Goal: Navigation & Orientation: Find specific page/section

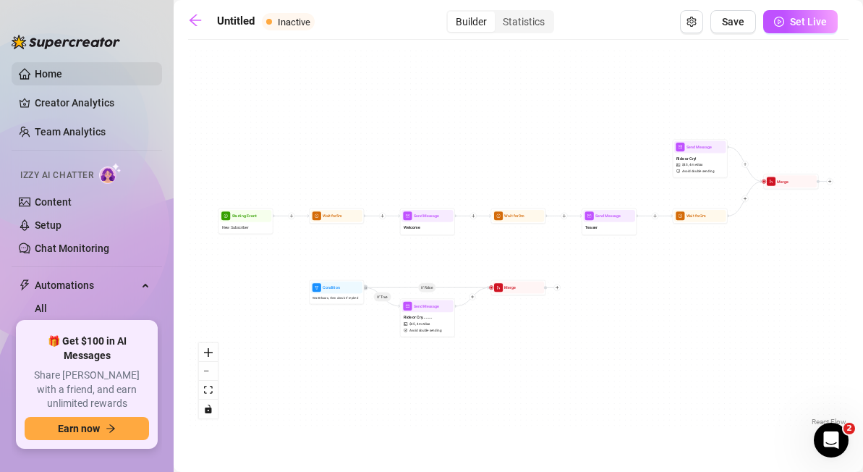
click at [59, 69] on link "Home" at bounding box center [48, 74] width 27 height 12
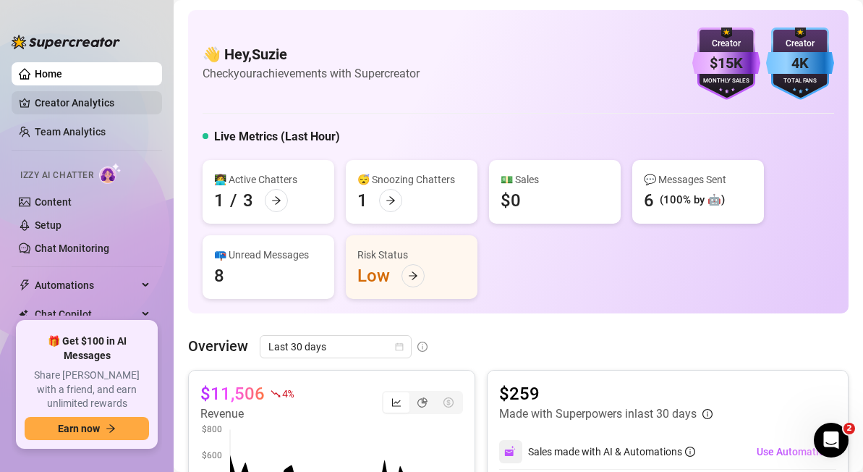
click at [84, 101] on link "Creator Analytics" at bounding box center [93, 102] width 116 height 23
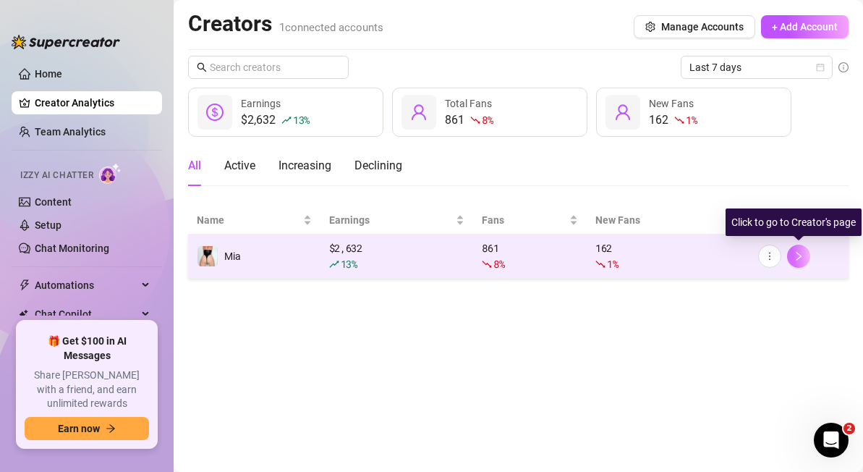
click at [799, 253] on icon "right" at bounding box center [799, 256] width 10 height 10
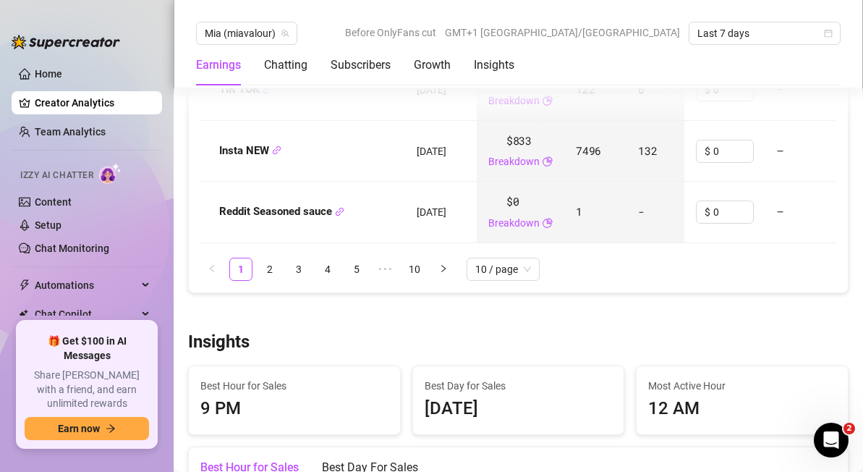
scroll to position [2171, 0]
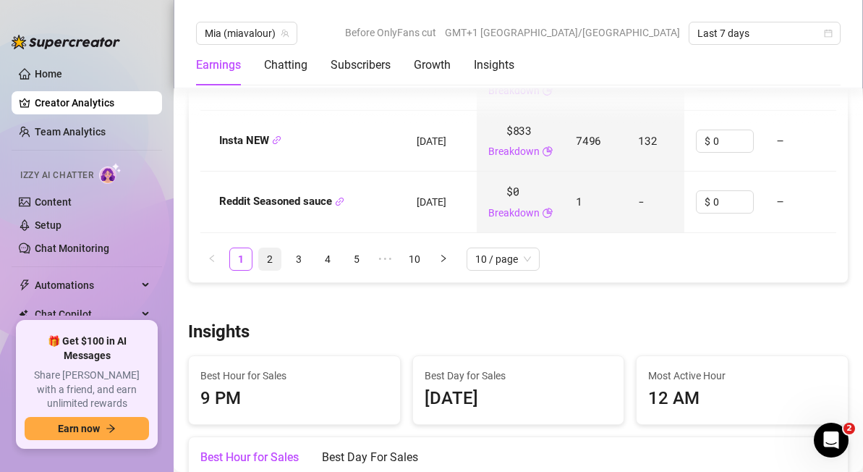
click at [271, 258] on link "2" at bounding box center [270, 259] width 22 height 22
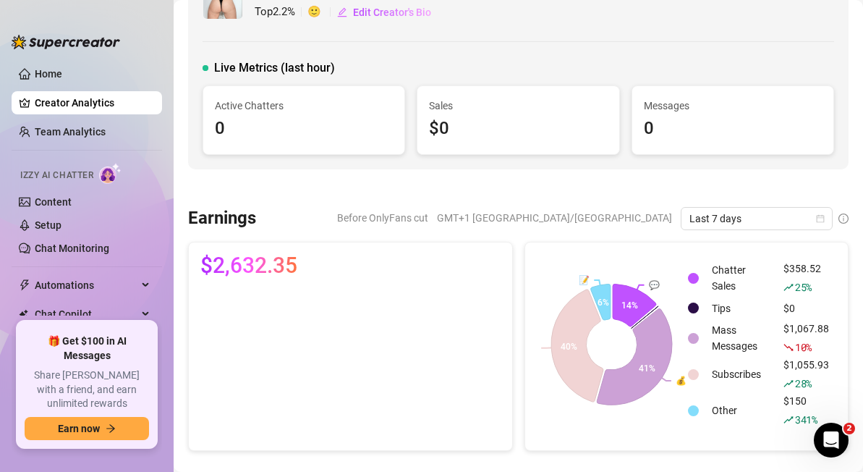
scroll to position [49, 0]
